Goal: Information Seeking & Learning: Learn about a topic

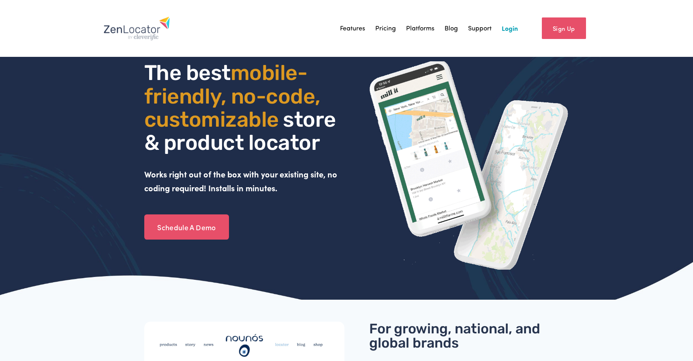
click at [422, 28] on link "Platforms" at bounding box center [420, 28] width 28 height 12
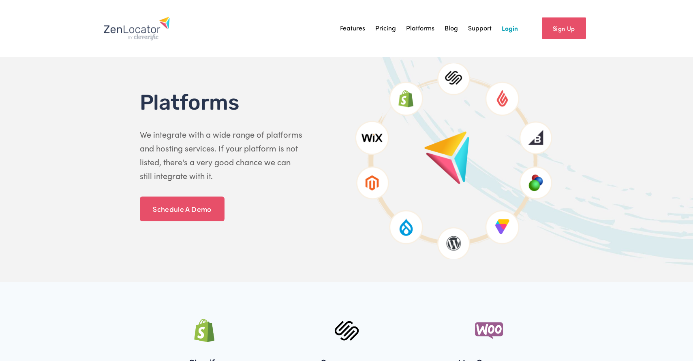
click at [387, 26] on link "Pricing" at bounding box center [386, 28] width 21 height 12
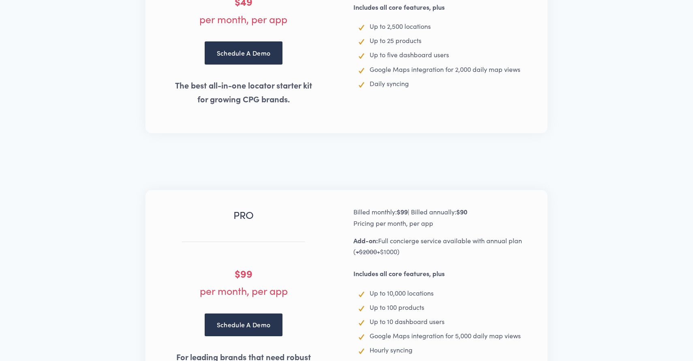
scroll to position [938, 0]
